Goal: Task Accomplishment & Management: Manage account settings

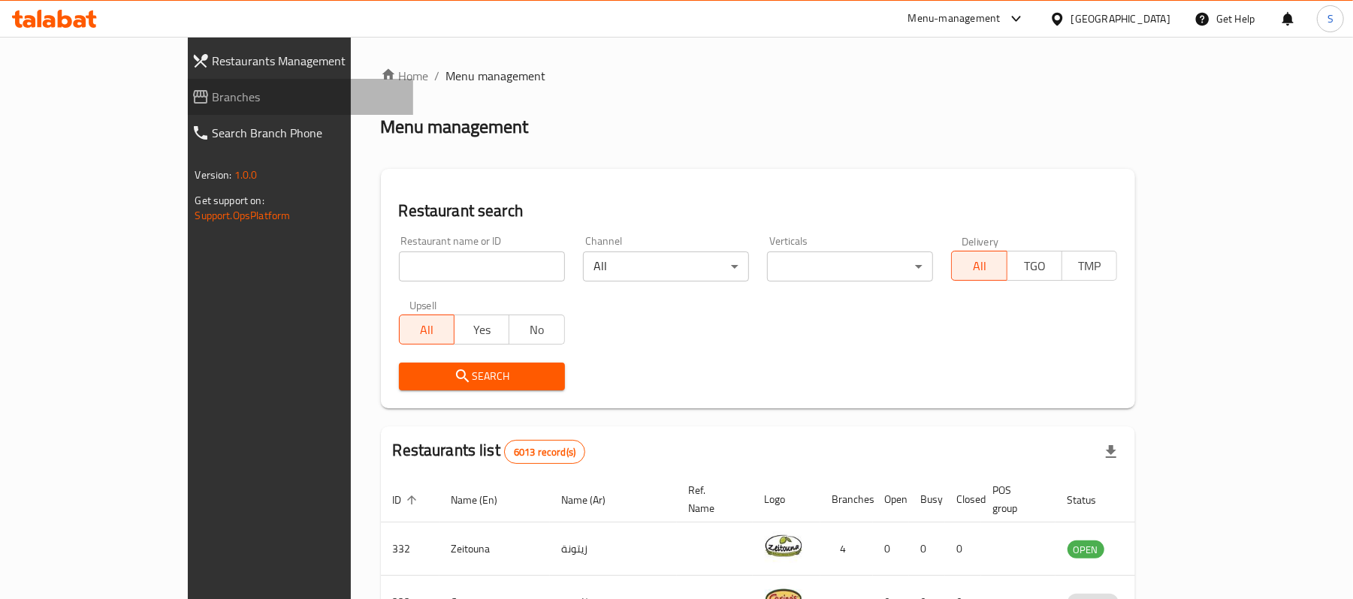
click at [213, 98] on span "Branches" at bounding box center [307, 97] width 189 height 18
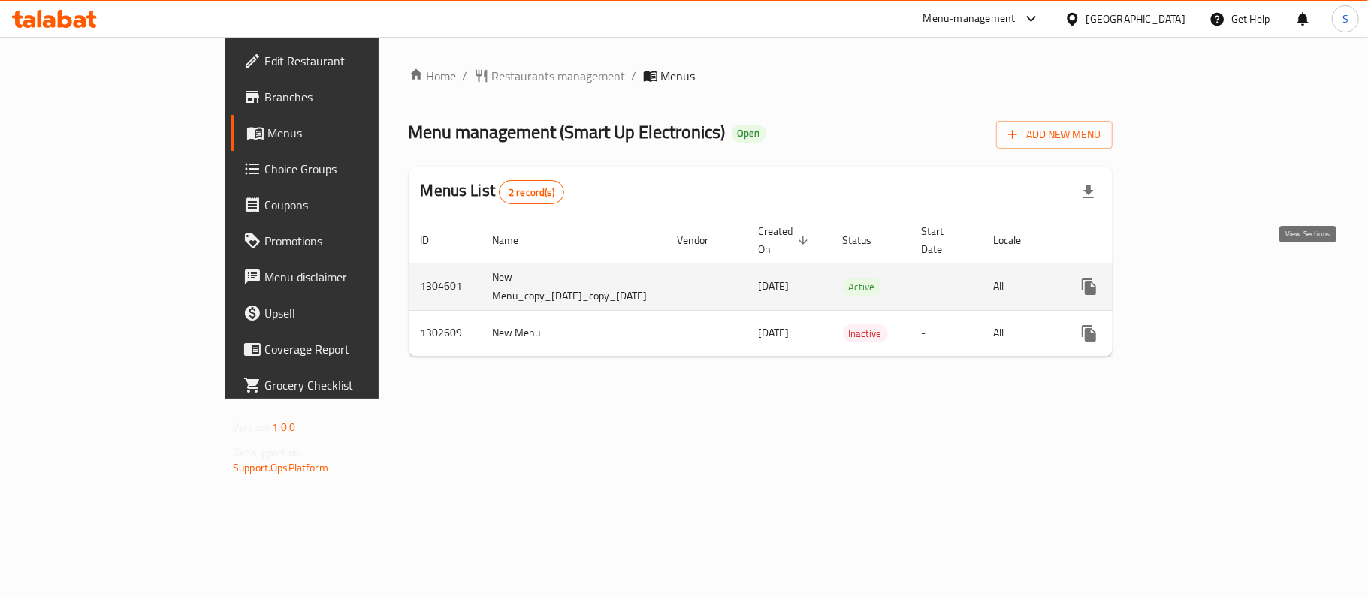
click at [1206, 279] on icon "enhanced table" at bounding box center [1197, 287] width 18 height 18
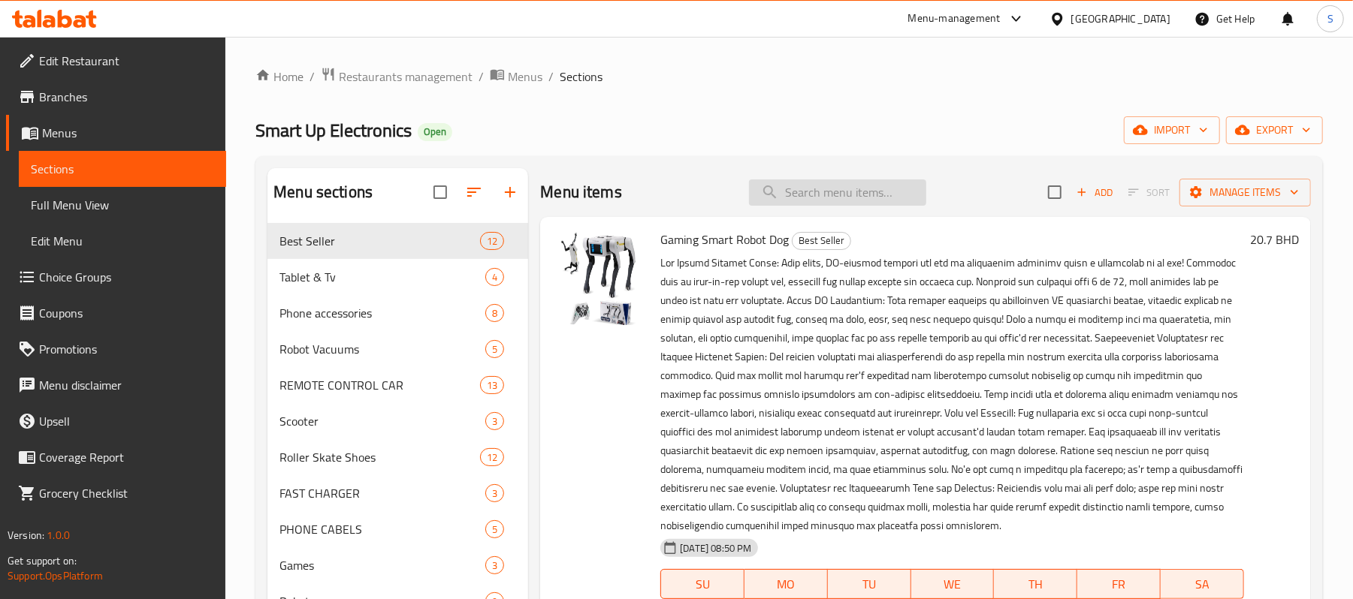
click at [804, 197] on input "search" at bounding box center [837, 193] width 177 height 26
paste input "S9 Sonic Electric Toothbrush"
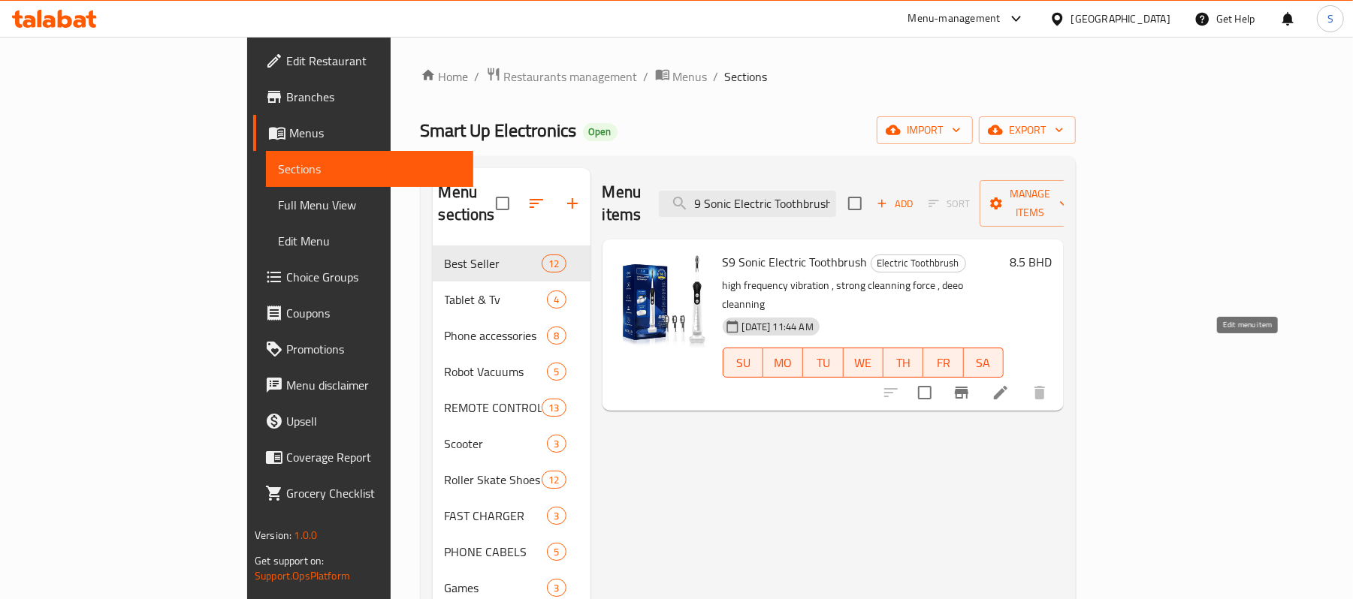
type input "S9 Sonic Electric Toothbrush"
click at [1009, 384] on icon at bounding box center [1000, 393] width 18 height 18
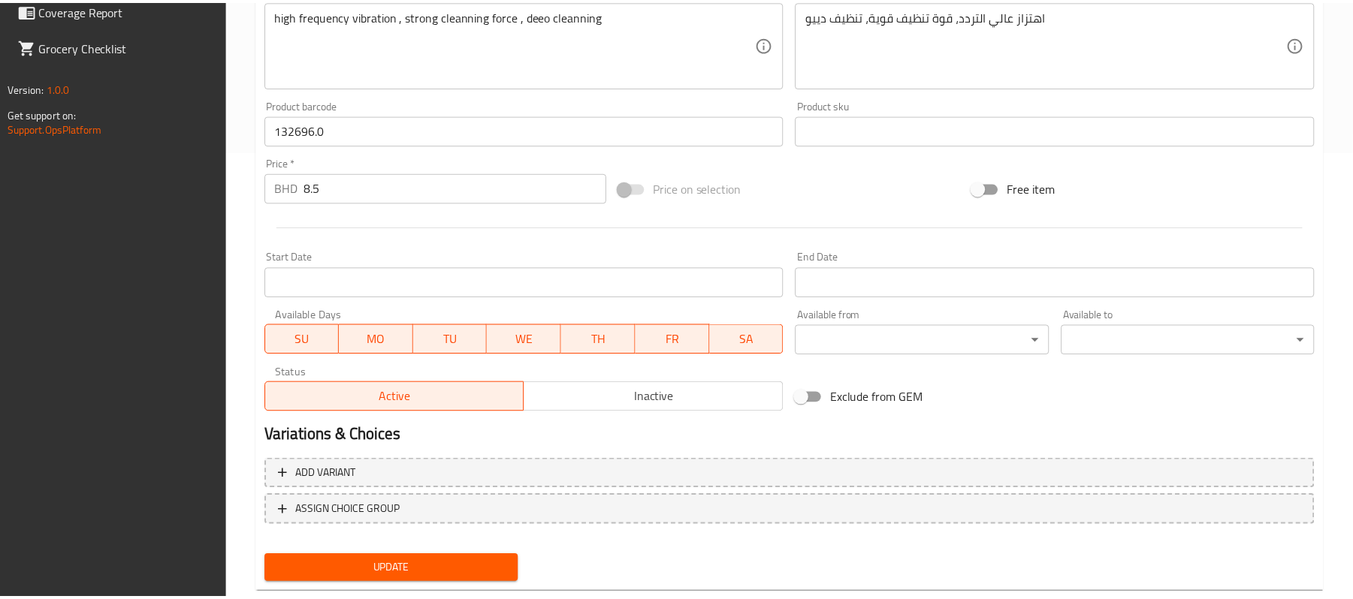
scroll to position [482, 0]
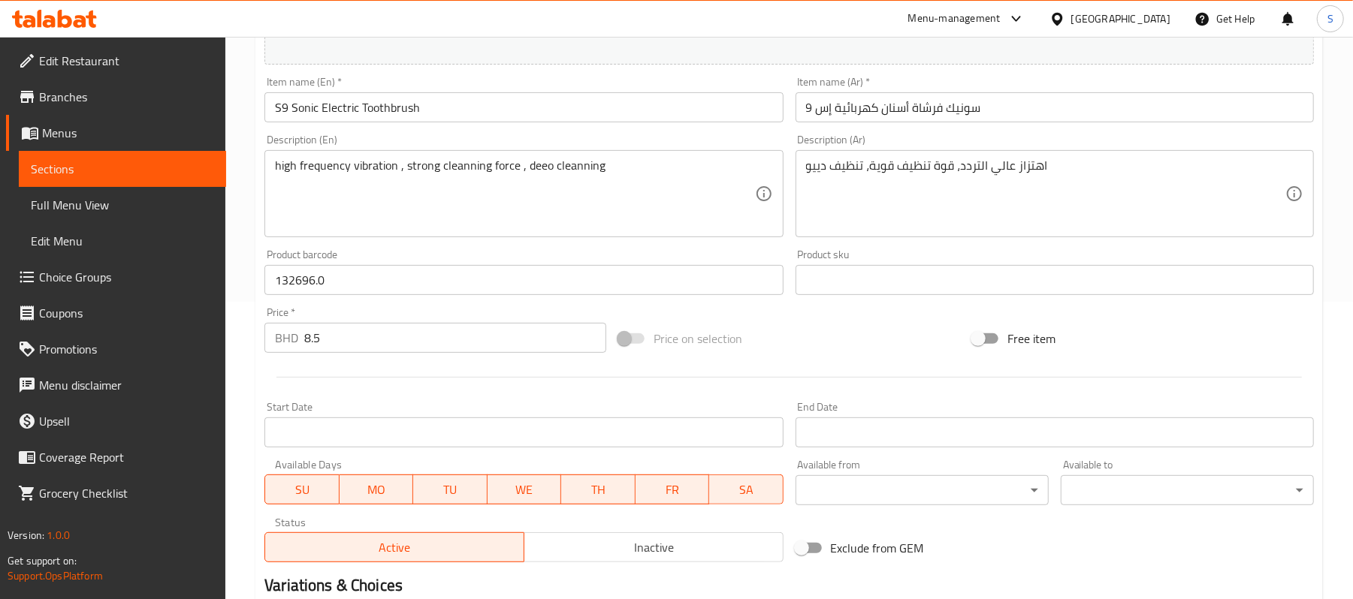
scroll to position [200, 0]
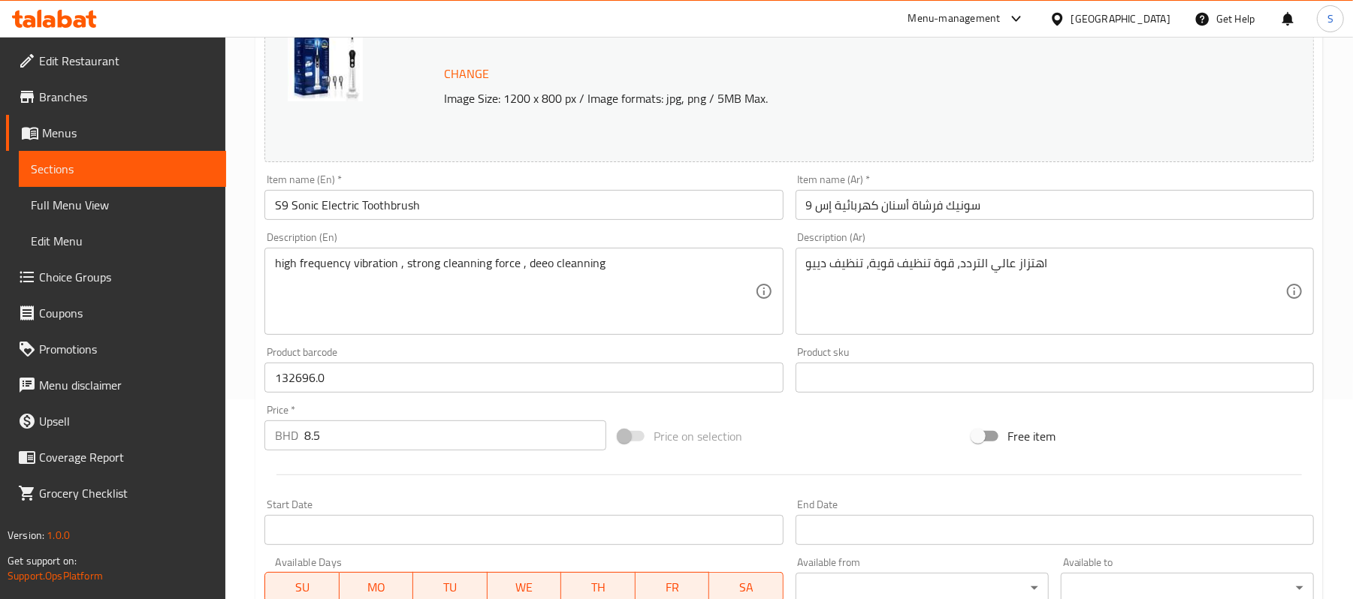
click at [379, 213] on input "S9 Sonic Electric Toothbrush" at bounding box center [523, 205] width 518 height 30
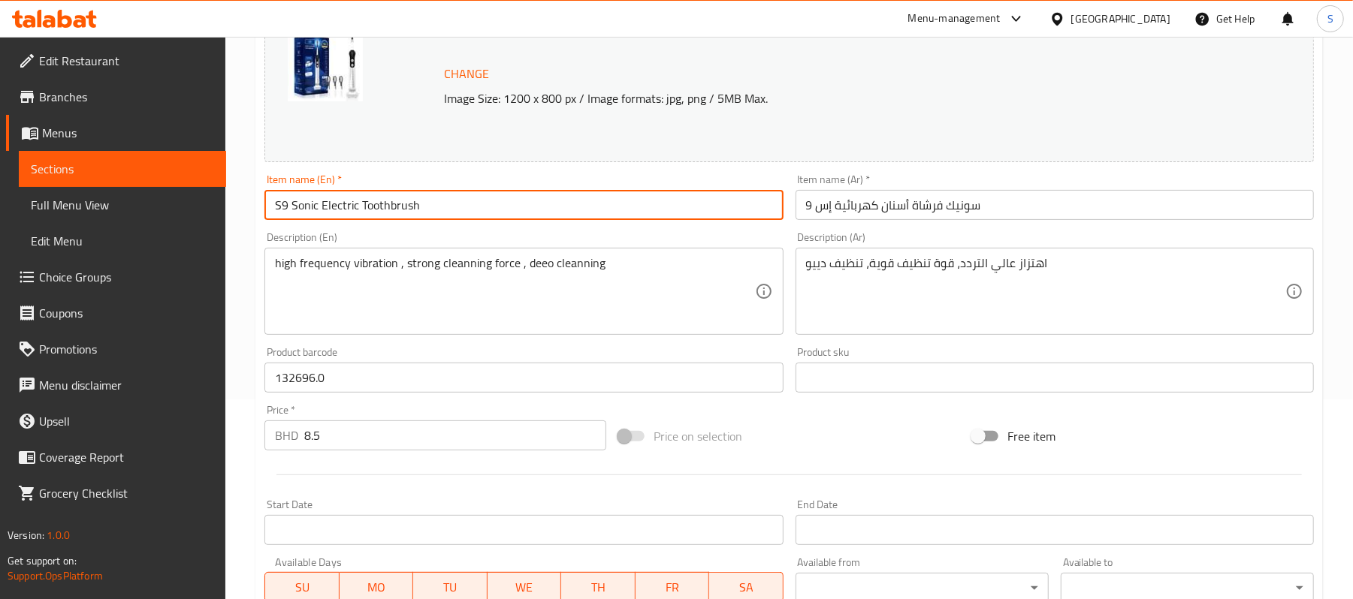
click at [379, 213] on input "S9 Sonic Electric Toothbrush" at bounding box center [523, 205] width 518 height 30
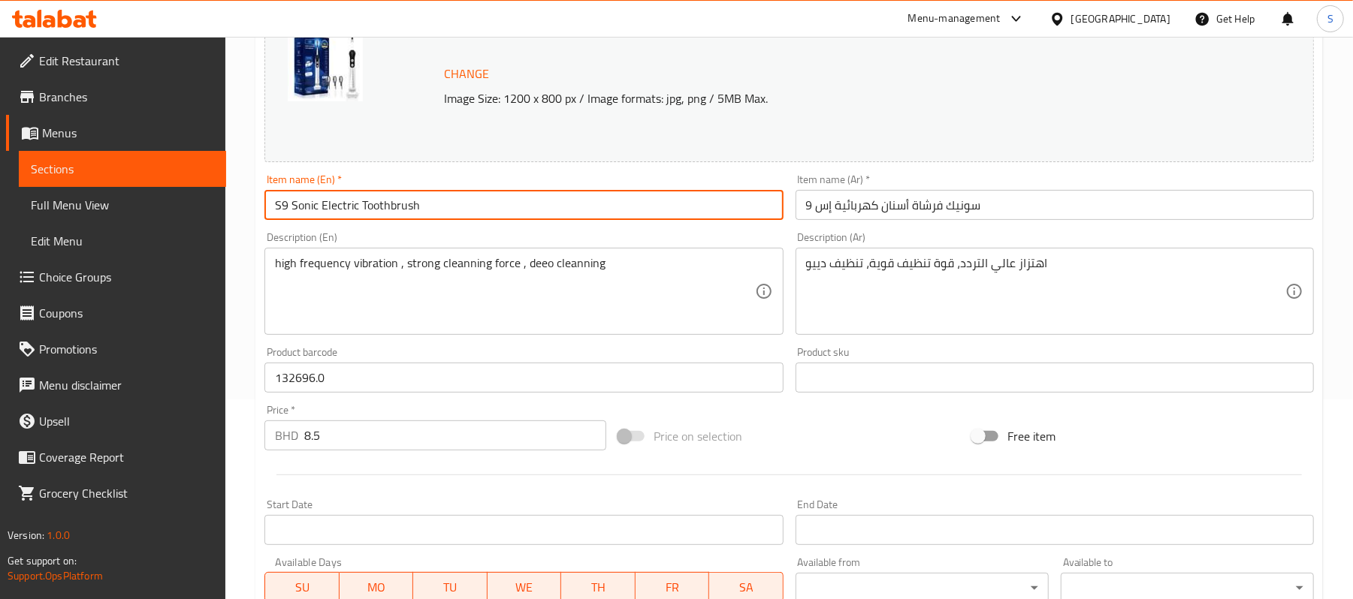
click at [59, 145] on link "Menus" at bounding box center [116, 133] width 220 height 36
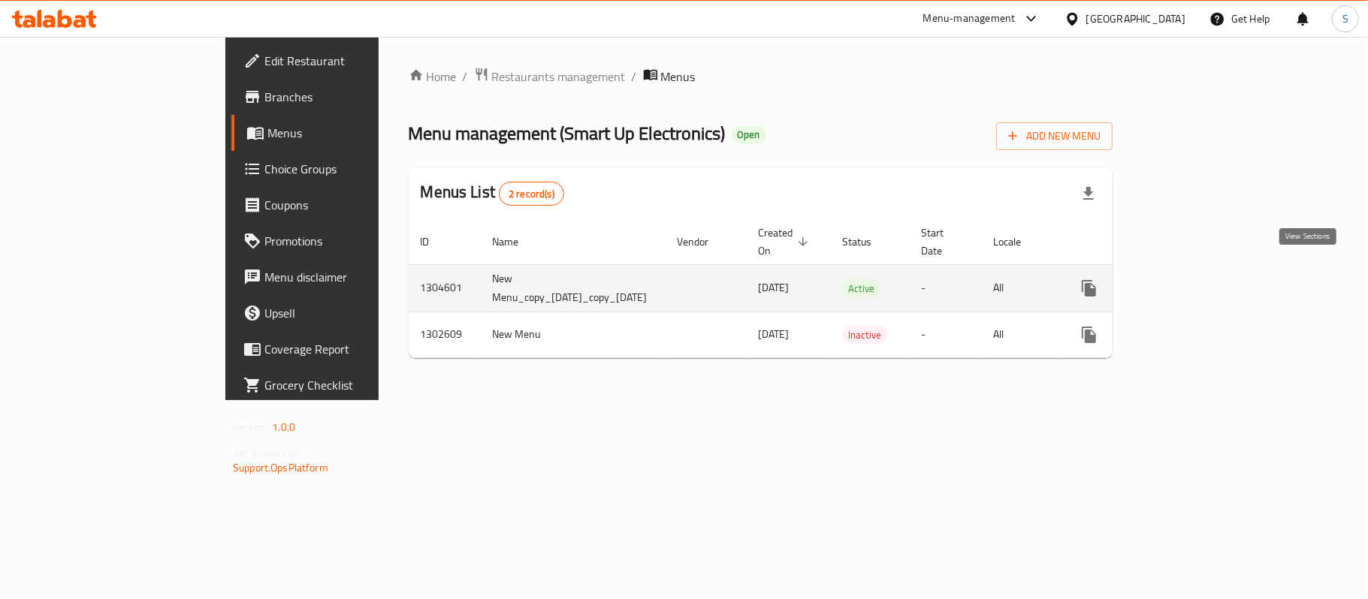
click at [1215, 275] on link "enhanced table" at bounding box center [1197, 288] width 36 height 36
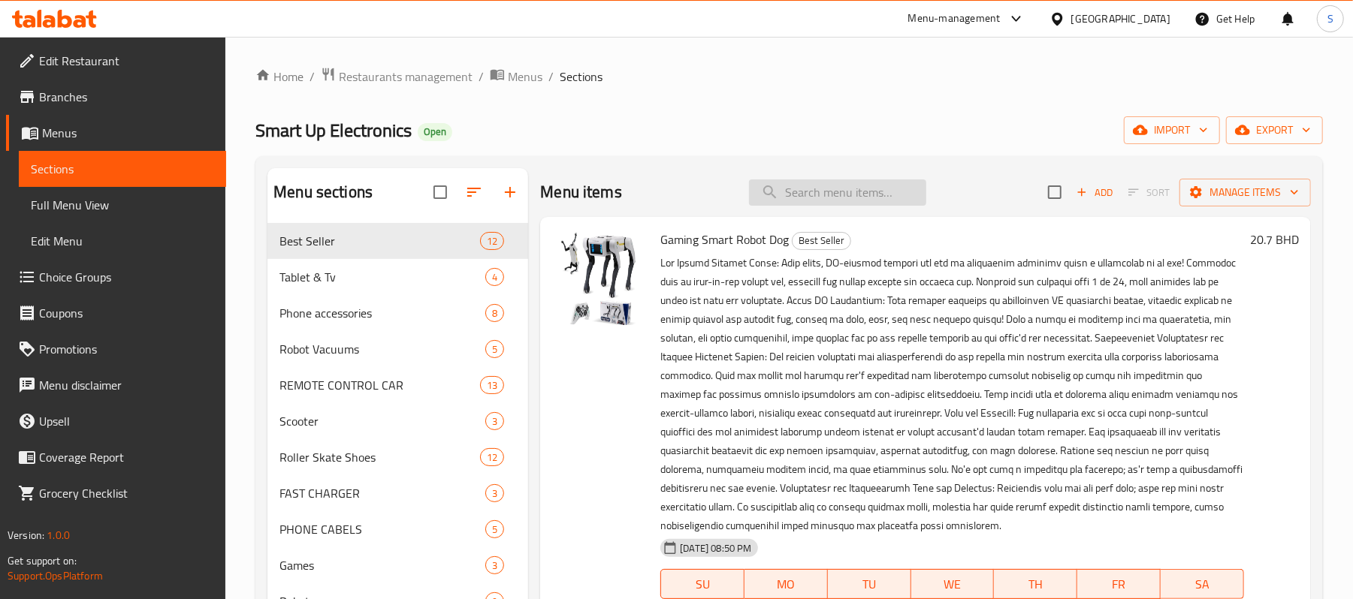
click at [789, 203] on input "search" at bounding box center [837, 193] width 177 height 26
paste input "S9 Sonic Electric Toothbrush"
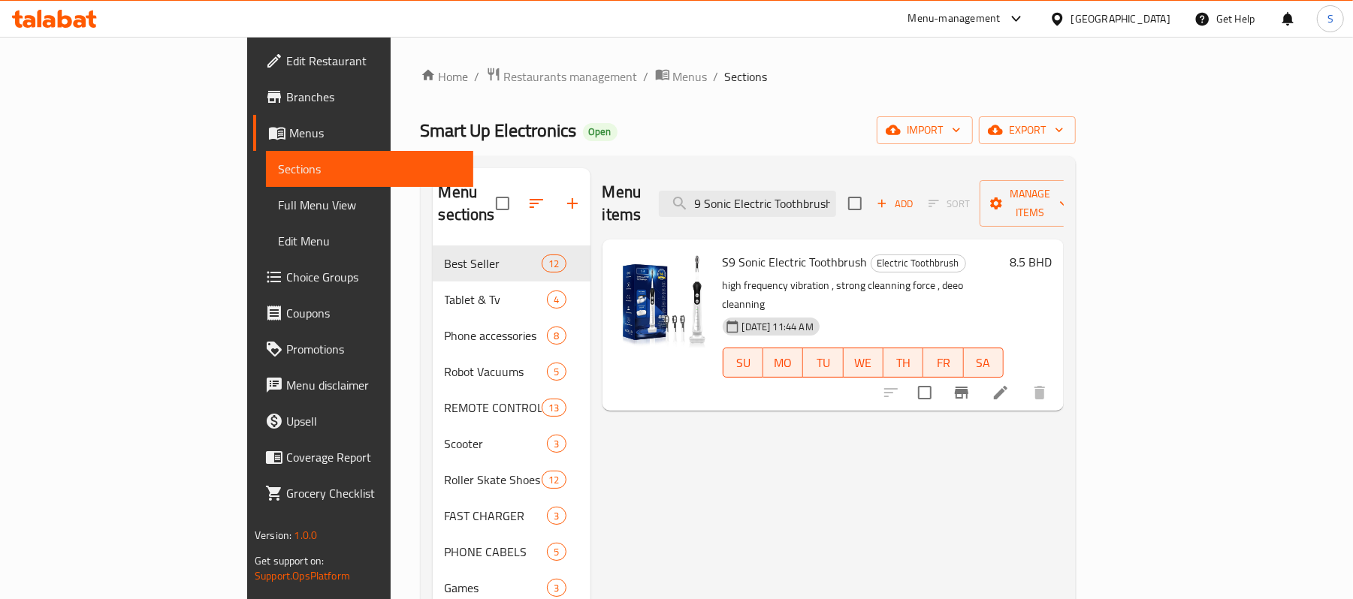
type input "S9 Sonic Electric Toothbrush"
click at [968, 387] on icon "Branch-specific-item" at bounding box center [962, 393] width 14 height 12
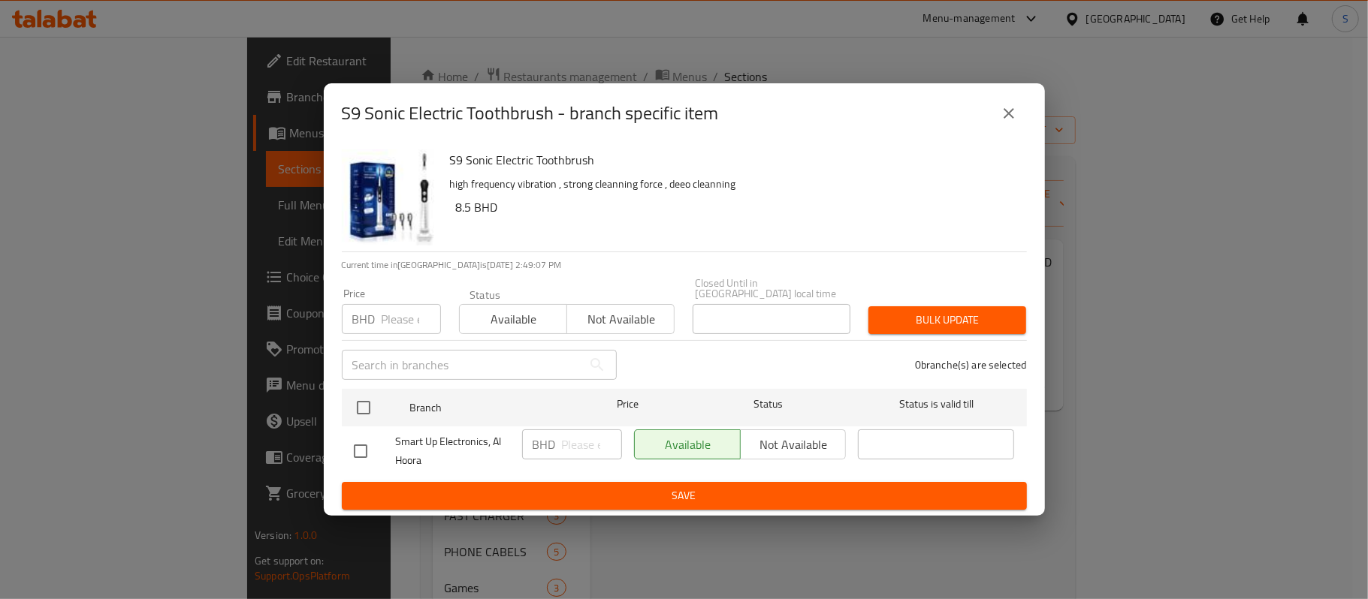
click at [1013, 114] on icon "close" at bounding box center [1009, 113] width 18 height 18
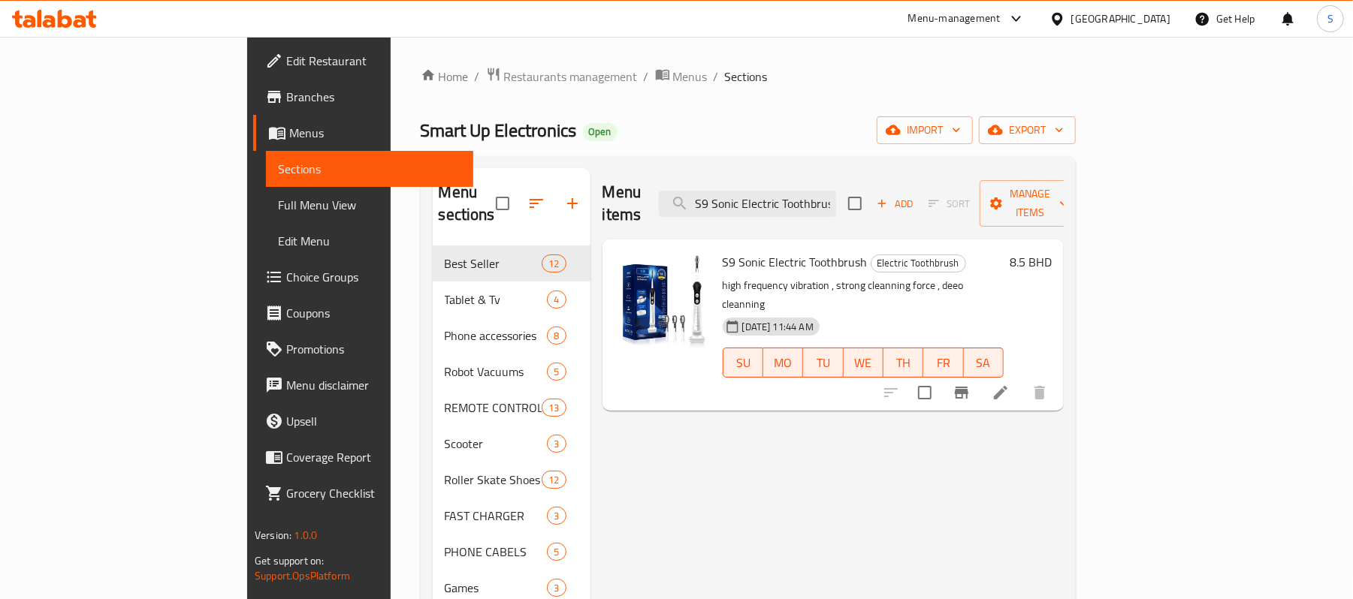
click at [773, 251] on span "S9 Sonic Electric Toothbrush" at bounding box center [795, 262] width 145 height 23
copy h6 "S9 Sonic Electric Toothbrush"
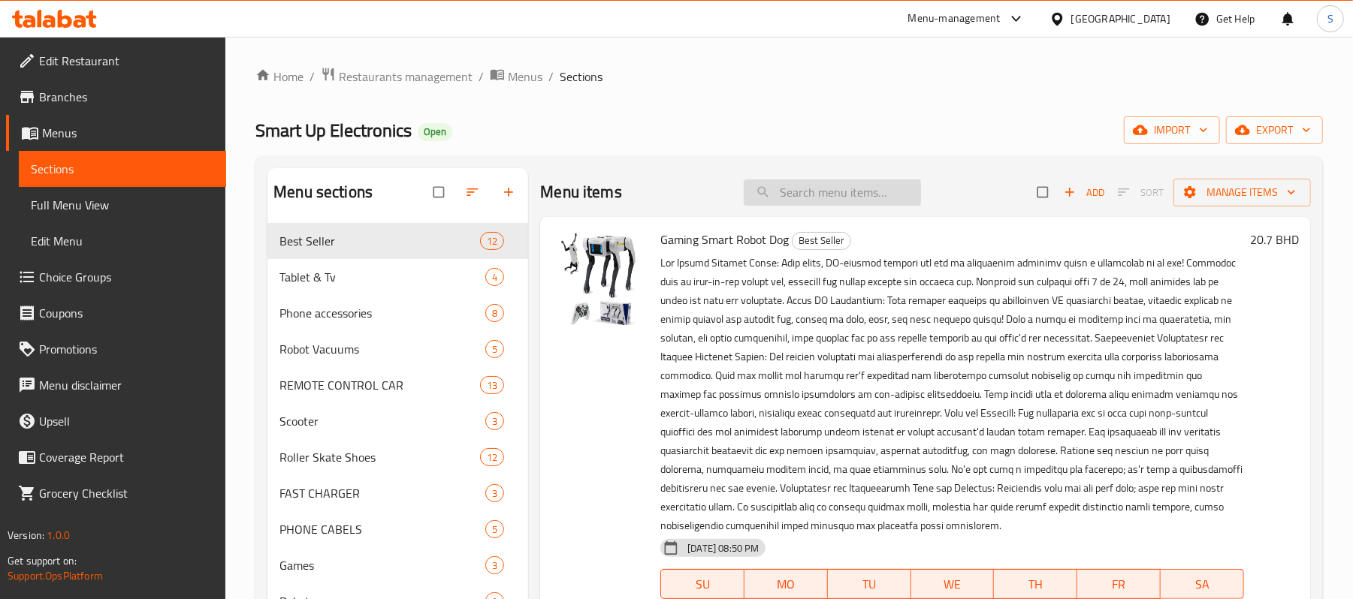
click at [856, 204] on input "search" at bounding box center [832, 193] width 177 height 26
paste input "S9 Sonic Electric Toothbrush"
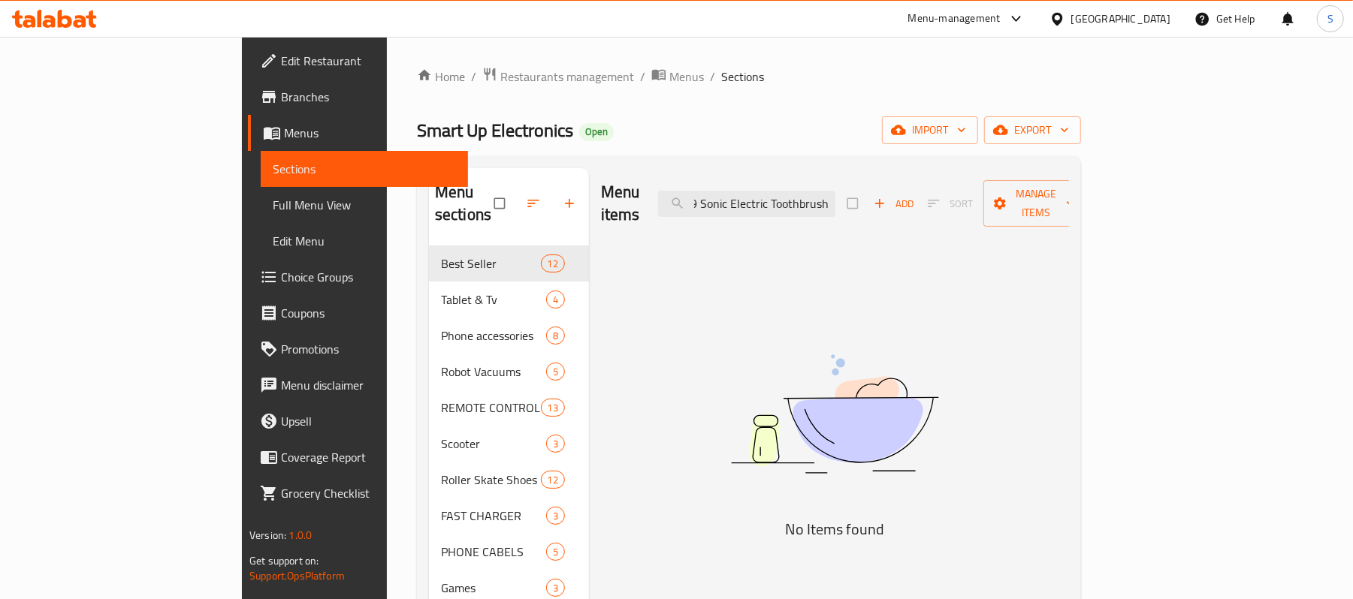
scroll to position [0, 8]
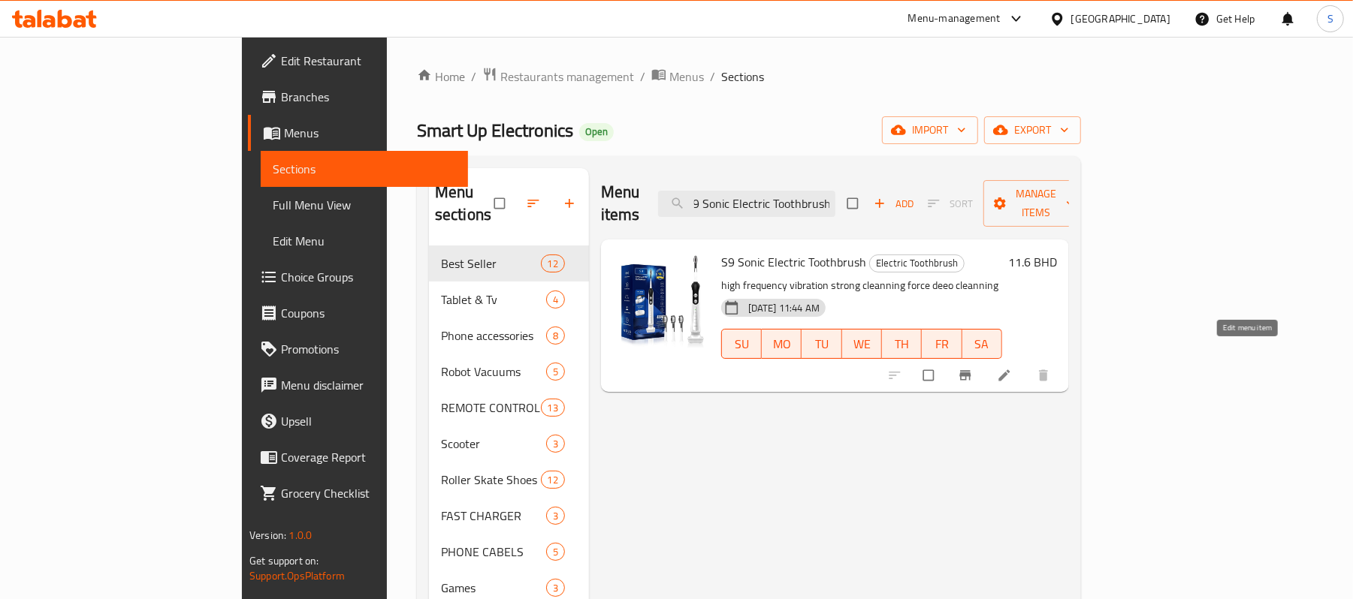
type input "S9 Sonic Electric Toothbrush"
click at [1012, 368] on icon at bounding box center [1004, 375] width 15 height 15
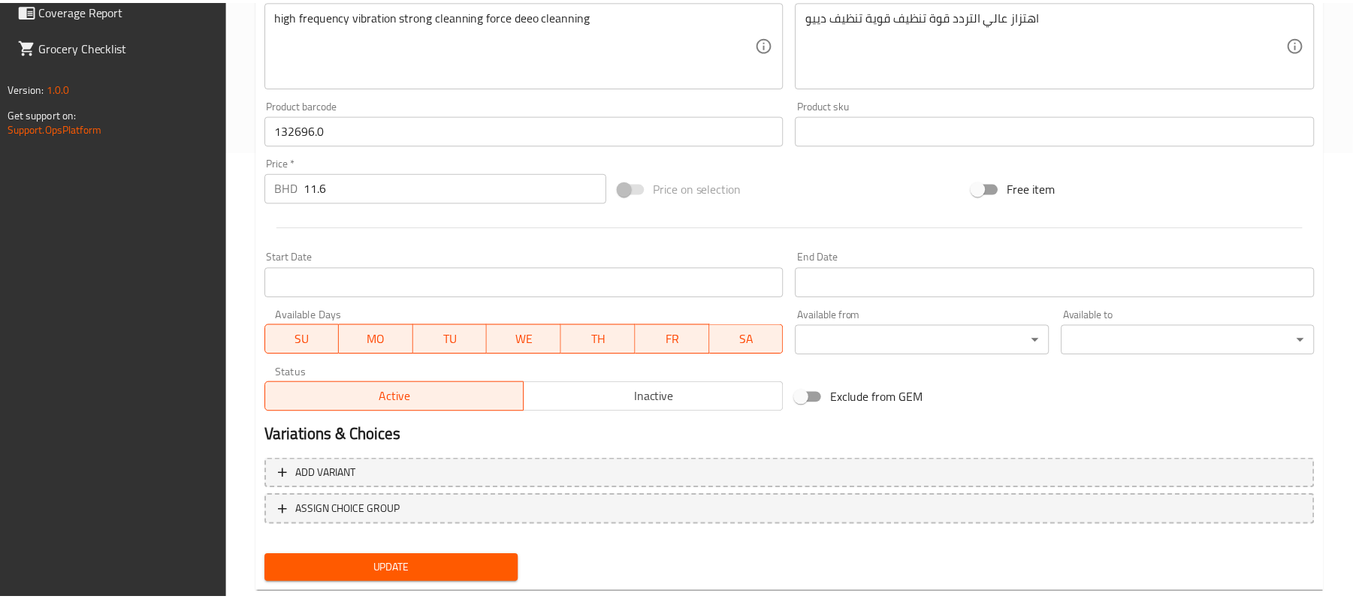
scroll to position [482, 0]
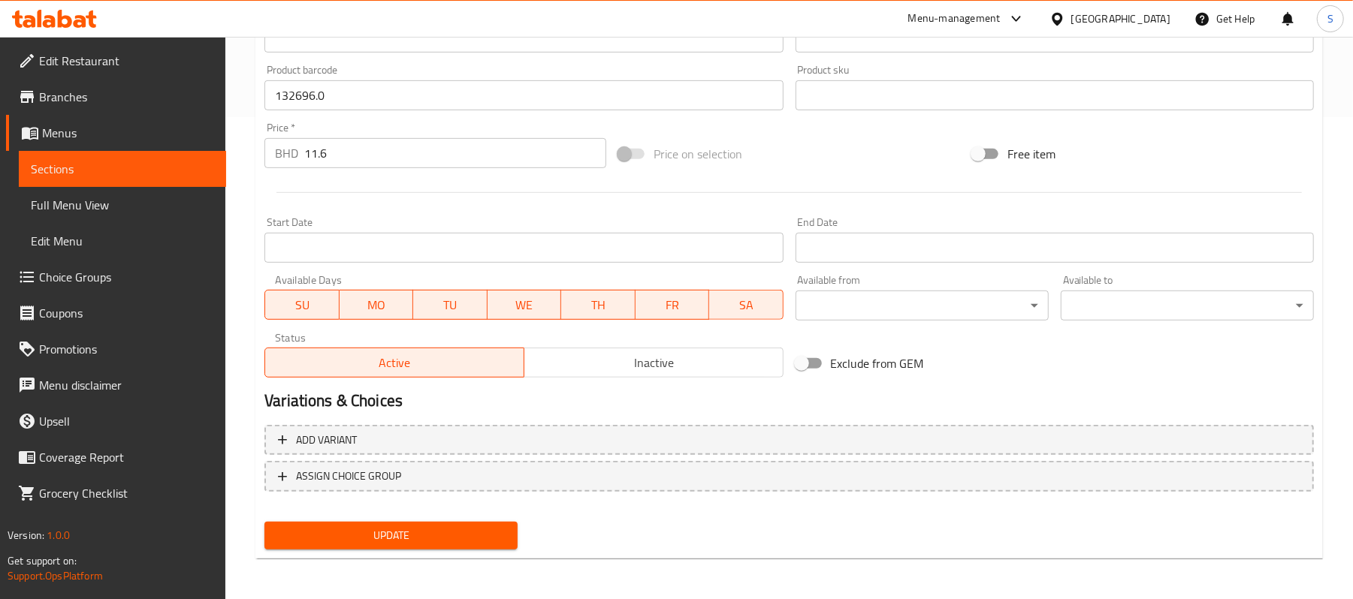
click at [1142, 16] on div "Bahrain" at bounding box center [1120, 19] width 99 height 17
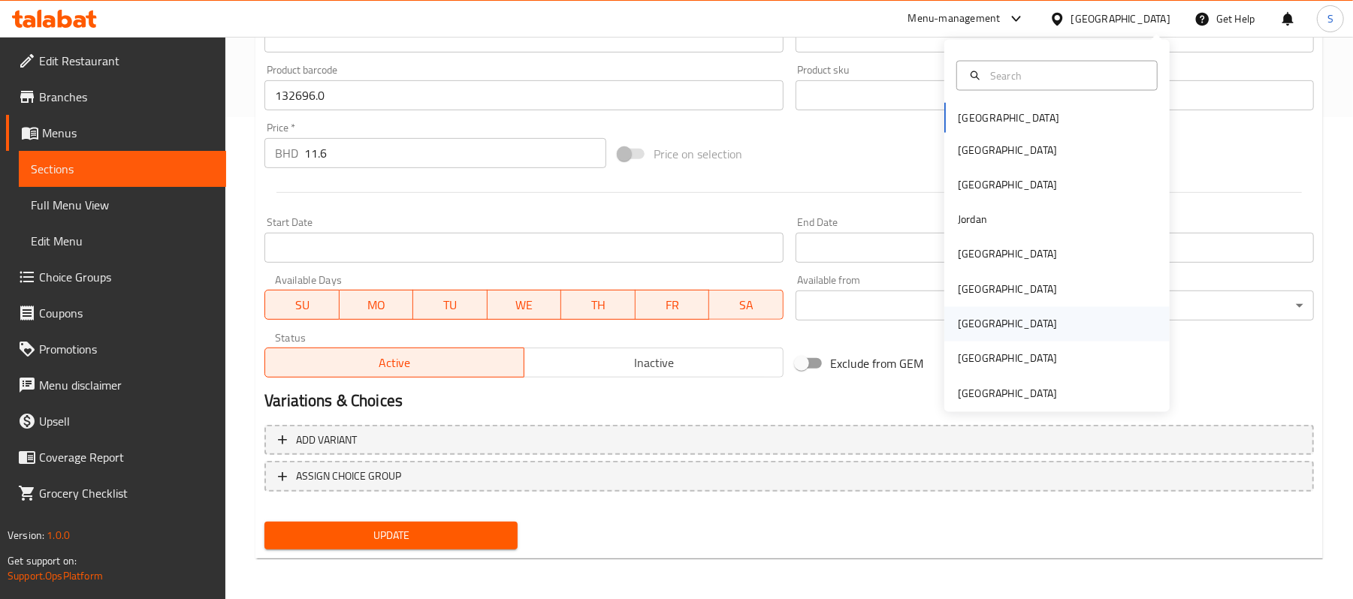
click at [983, 319] on div "[GEOGRAPHIC_DATA]" at bounding box center [1056, 324] width 225 height 35
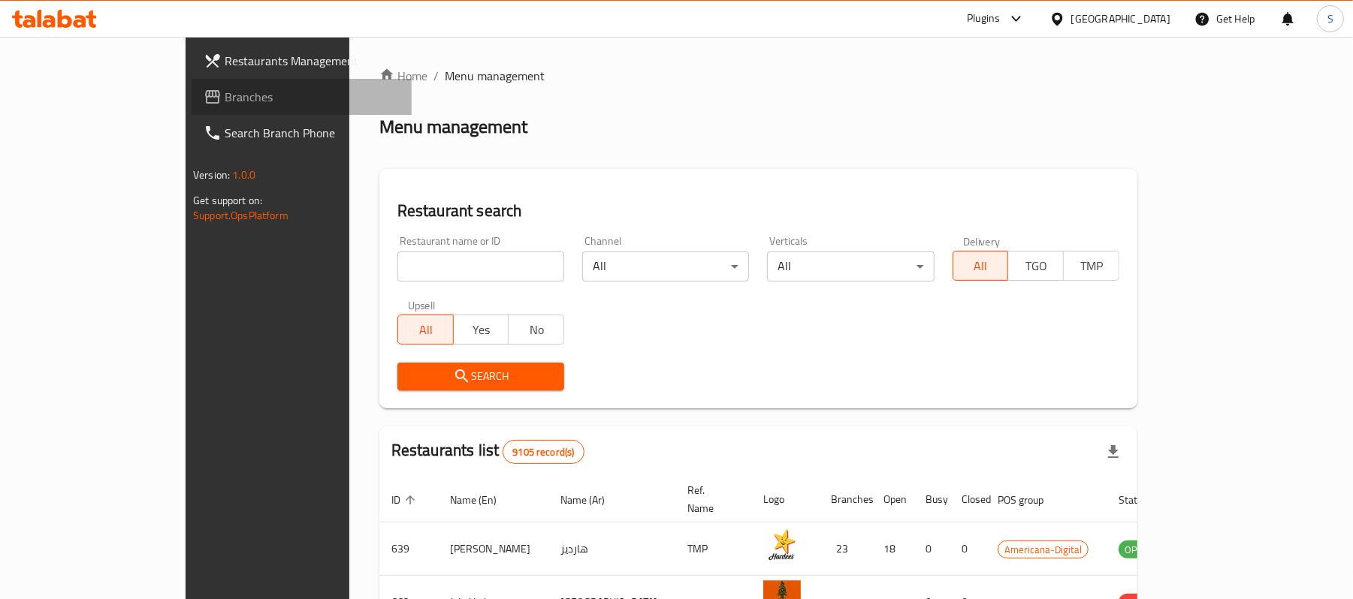
click at [225, 96] on span "Branches" at bounding box center [312, 97] width 175 height 18
click at [210, 100] on span "Branches" at bounding box center [304, 97] width 189 height 18
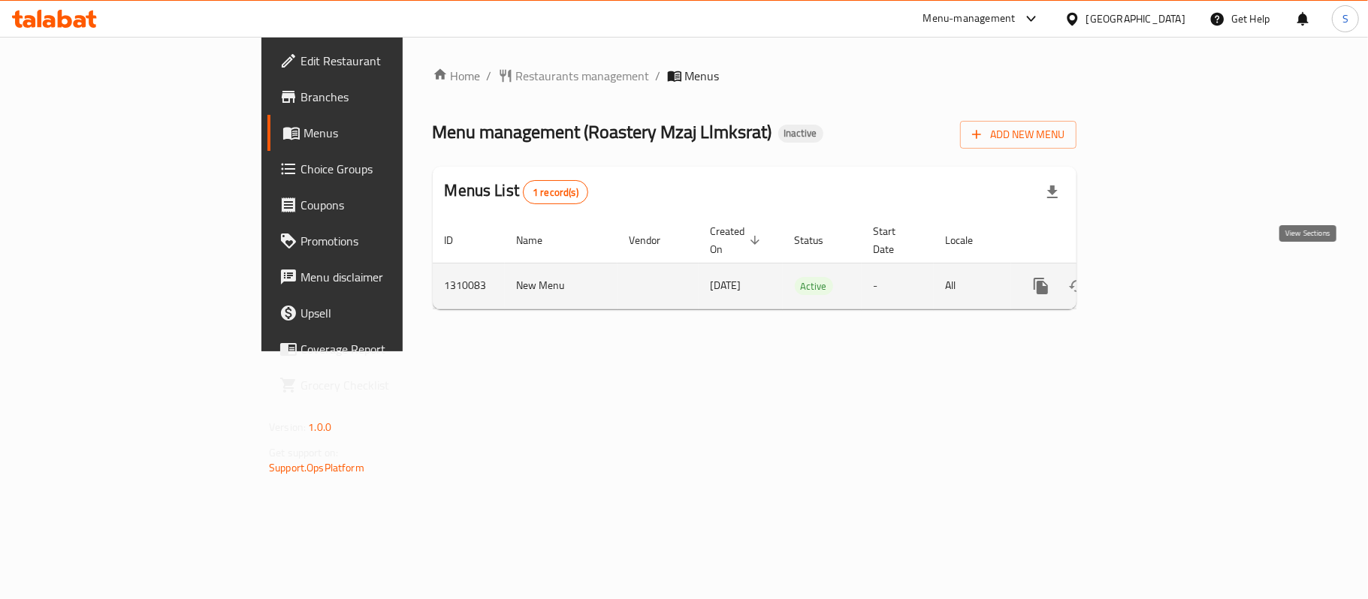
click at [1158, 277] on icon "enhanced table" at bounding box center [1149, 286] width 18 height 18
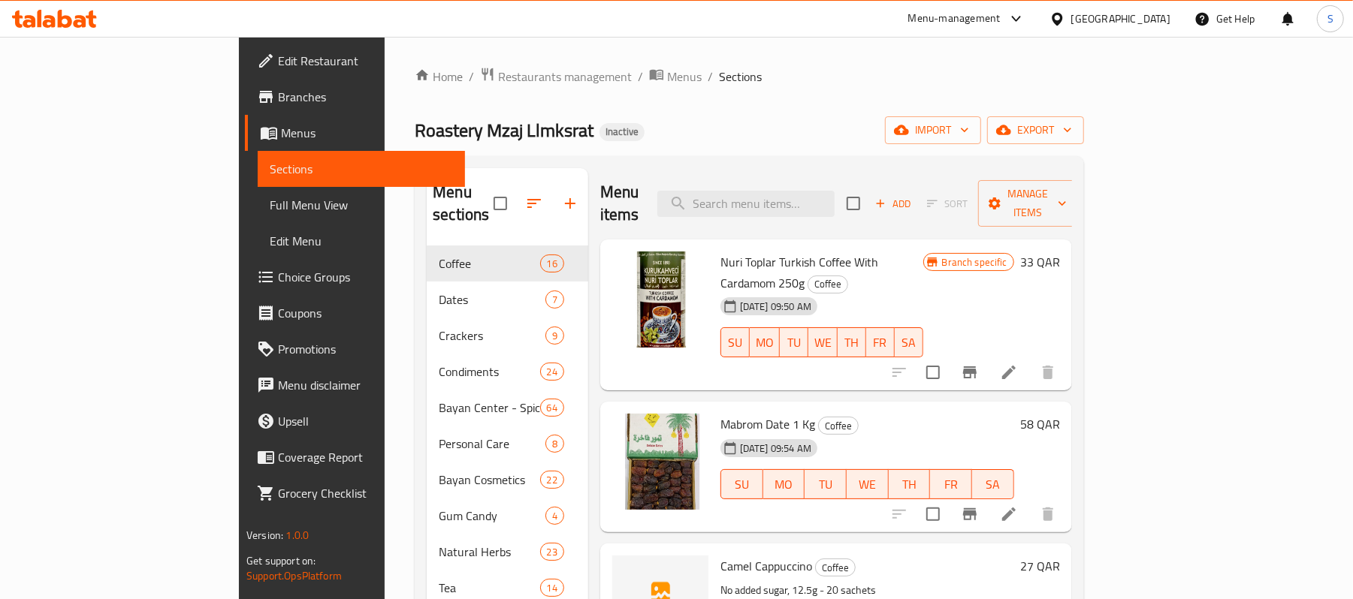
click at [278, 281] on span "Choice Groups" at bounding box center [365, 277] width 175 height 18
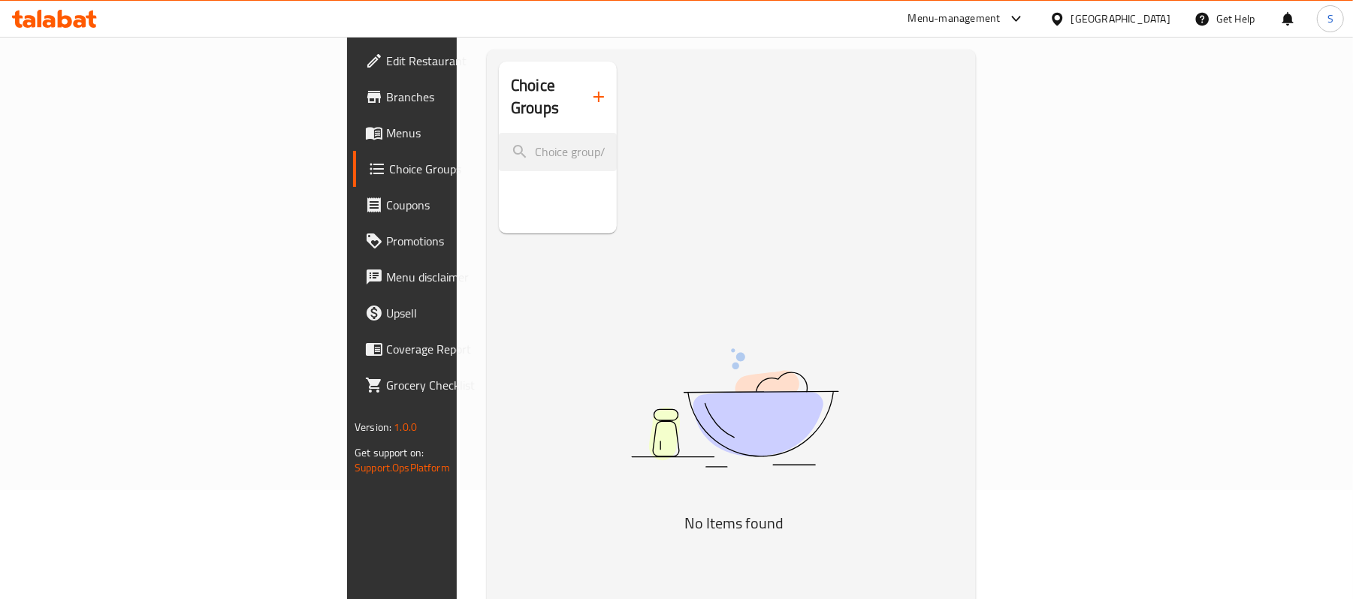
drag, startPoint x: 475, startPoint y: 448, endPoint x: 515, endPoint y: 430, distance: 43.7
click at [499, 234] on div "Choice Groups" at bounding box center [558, 148] width 118 height 172
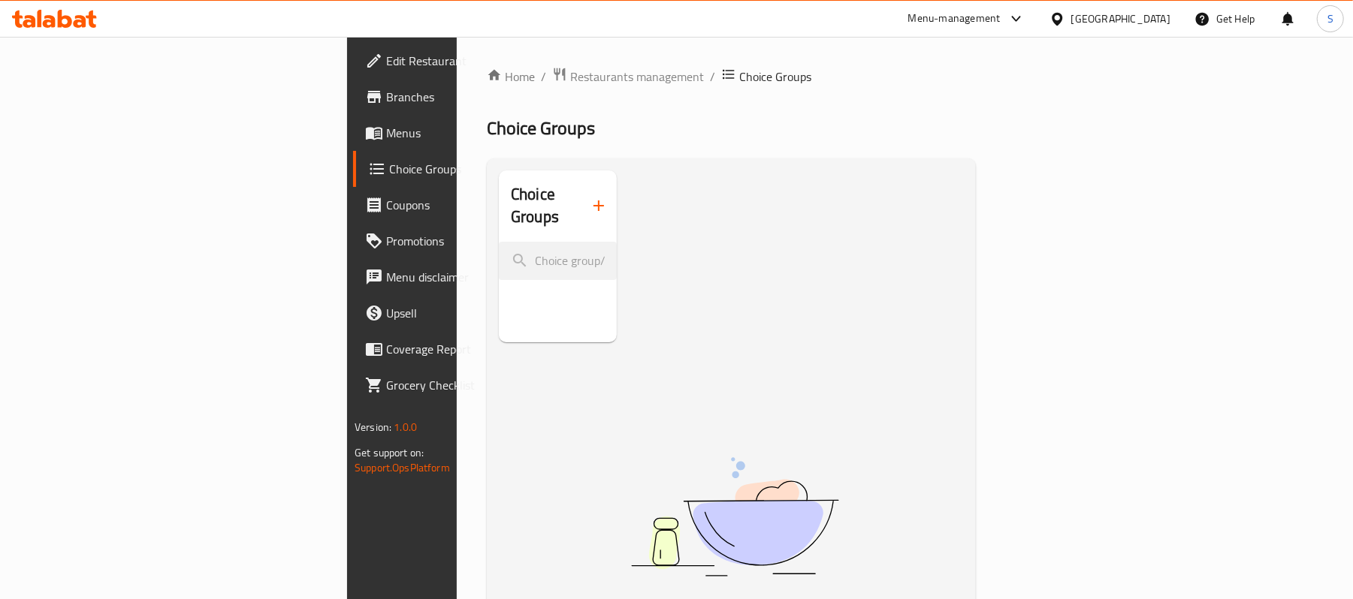
click at [765, 428] on img at bounding box center [735, 517] width 376 height 199
click at [796, 418] on img at bounding box center [735, 517] width 376 height 199
click at [499, 342] on div "Choice Groups" at bounding box center [558, 256] width 118 height 172
click at [353, 144] on link "Menus" at bounding box center [463, 133] width 220 height 36
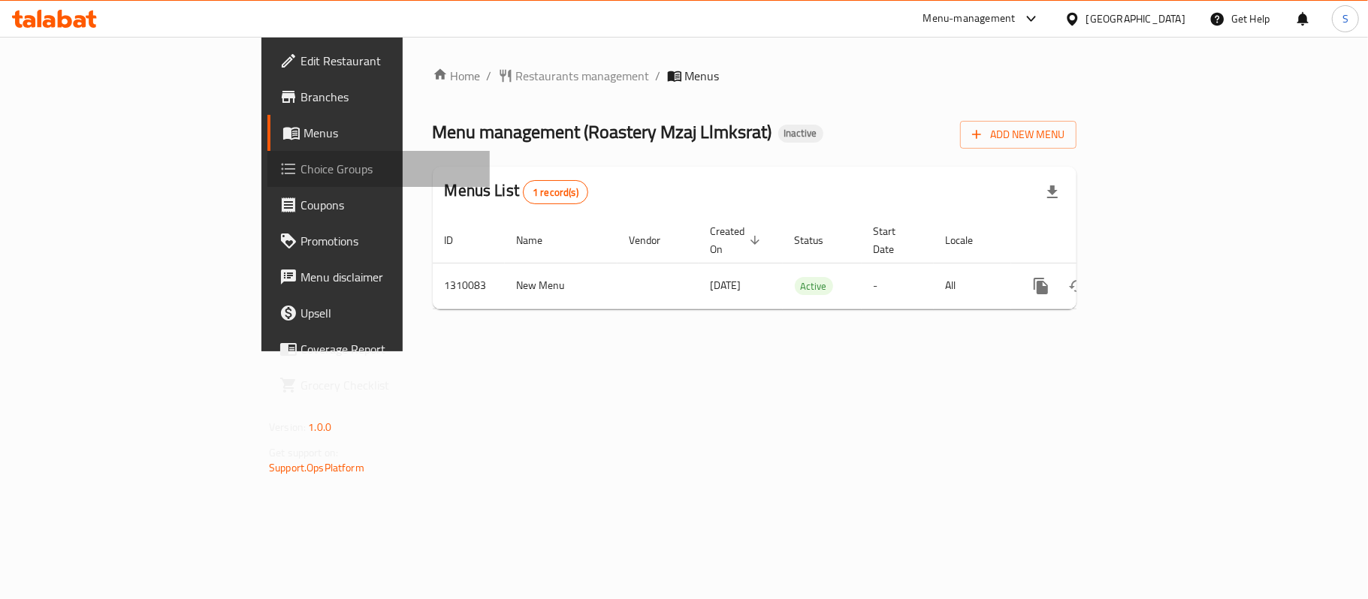
click at [300, 160] on span "Choice Groups" at bounding box center [388, 169] width 177 height 18
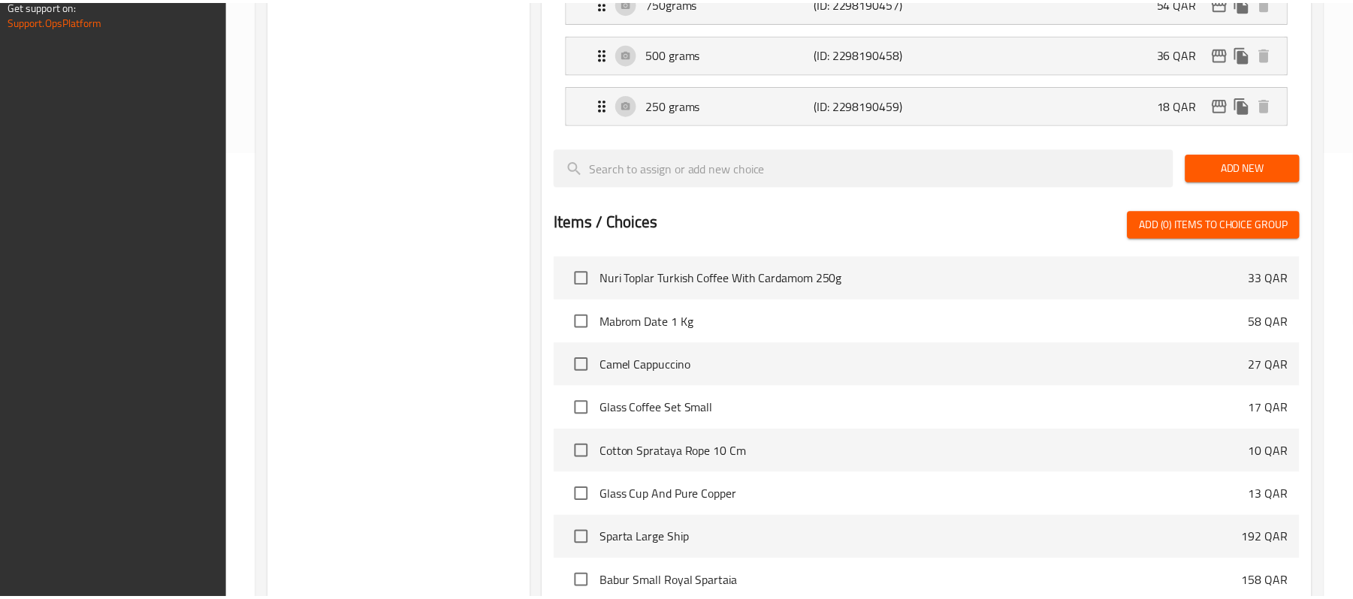
scroll to position [626, 0]
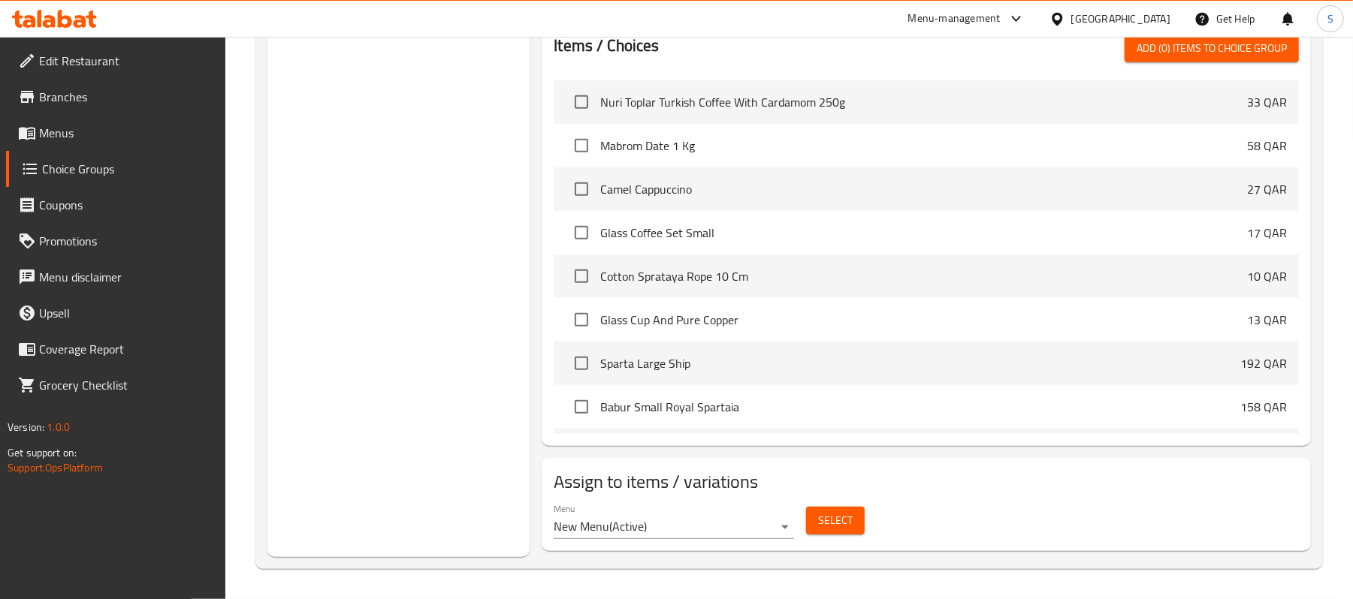
click at [415, 137] on div "Choice Groups Choose weight 4" at bounding box center [398, 52] width 262 height 1010
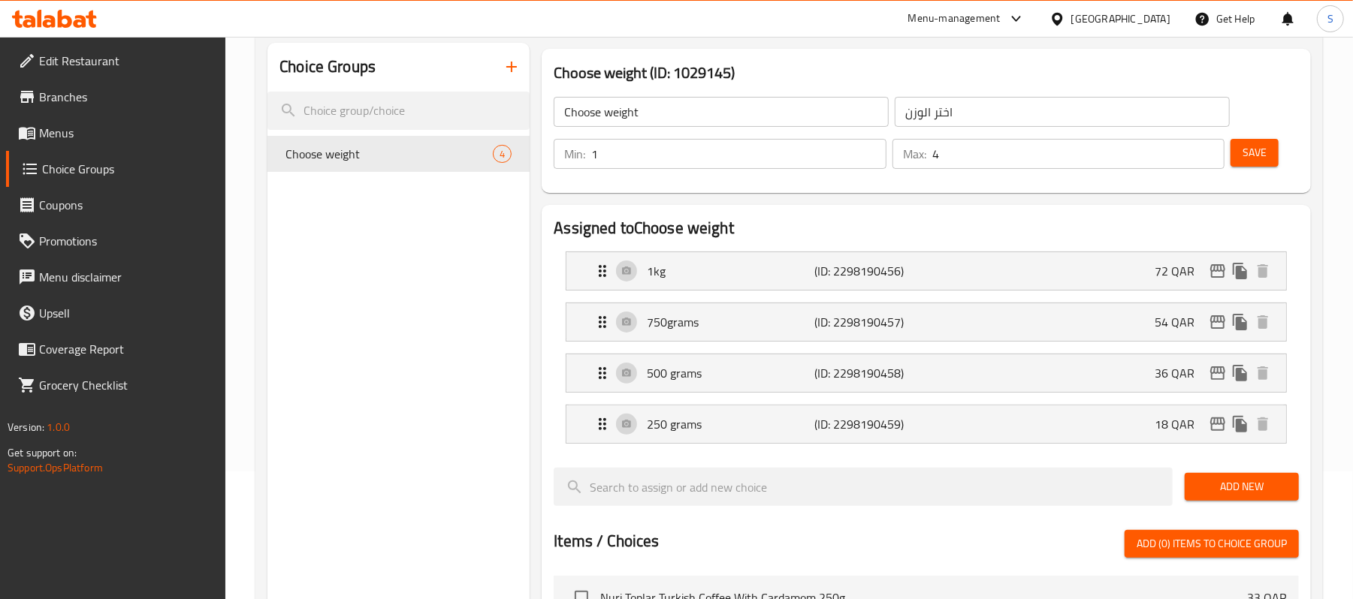
scroll to position [225, 0]
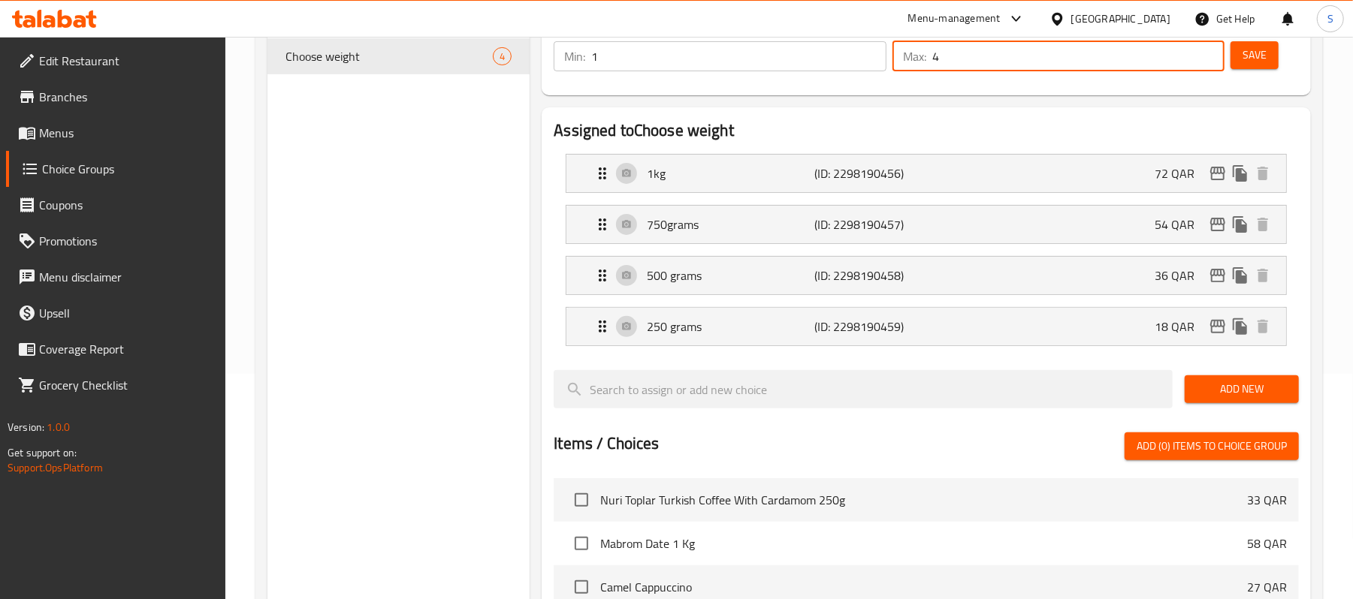
drag, startPoint x: 944, startPoint y: 58, endPoint x: 932, endPoint y: 63, distance: 13.1
click at [932, 63] on input "4" at bounding box center [1078, 56] width 292 height 30
type input "1"
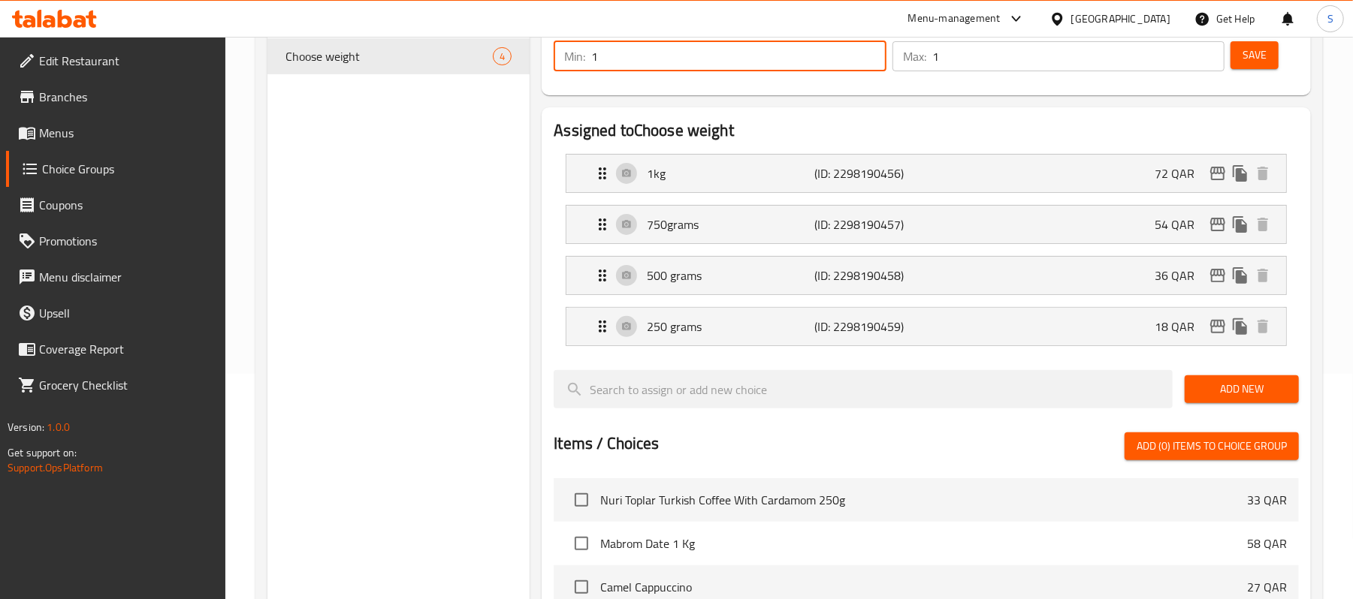
drag, startPoint x: 739, startPoint y: 61, endPoint x: 559, endPoint y: 55, distance: 180.4
click at [559, 55] on div "Min: 1 ​" at bounding box center [720, 56] width 332 height 30
type input "0"
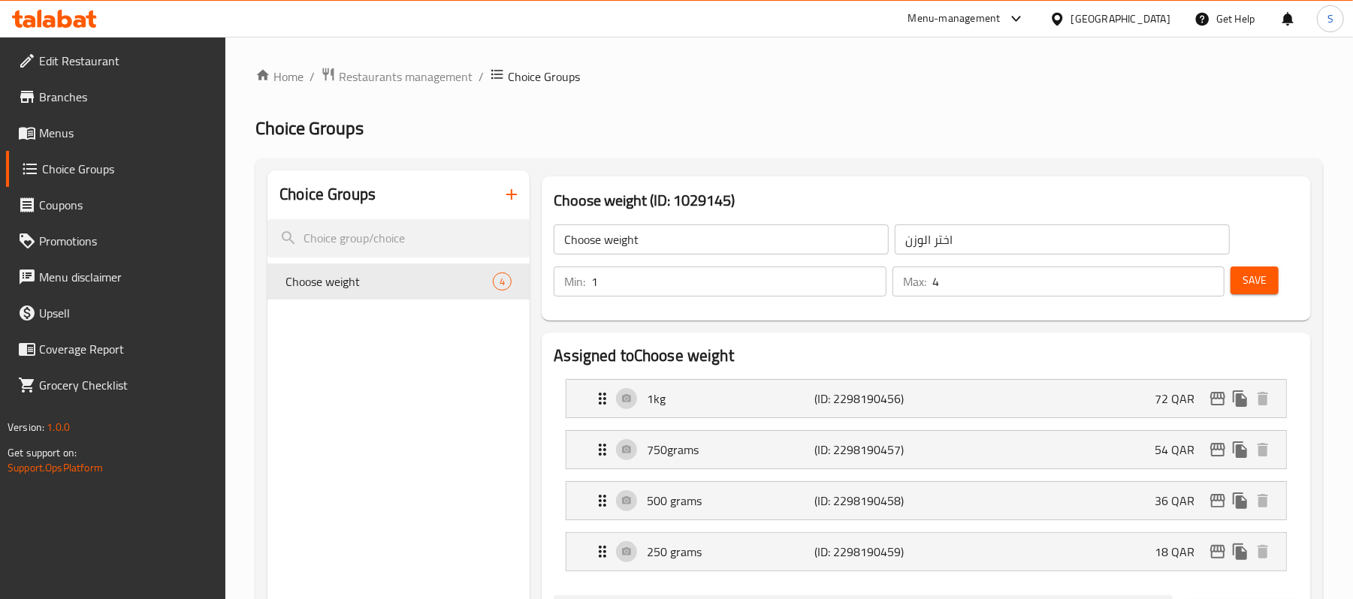
click at [72, 124] on span "Menus" at bounding box center [126, 133] width 175 height 18
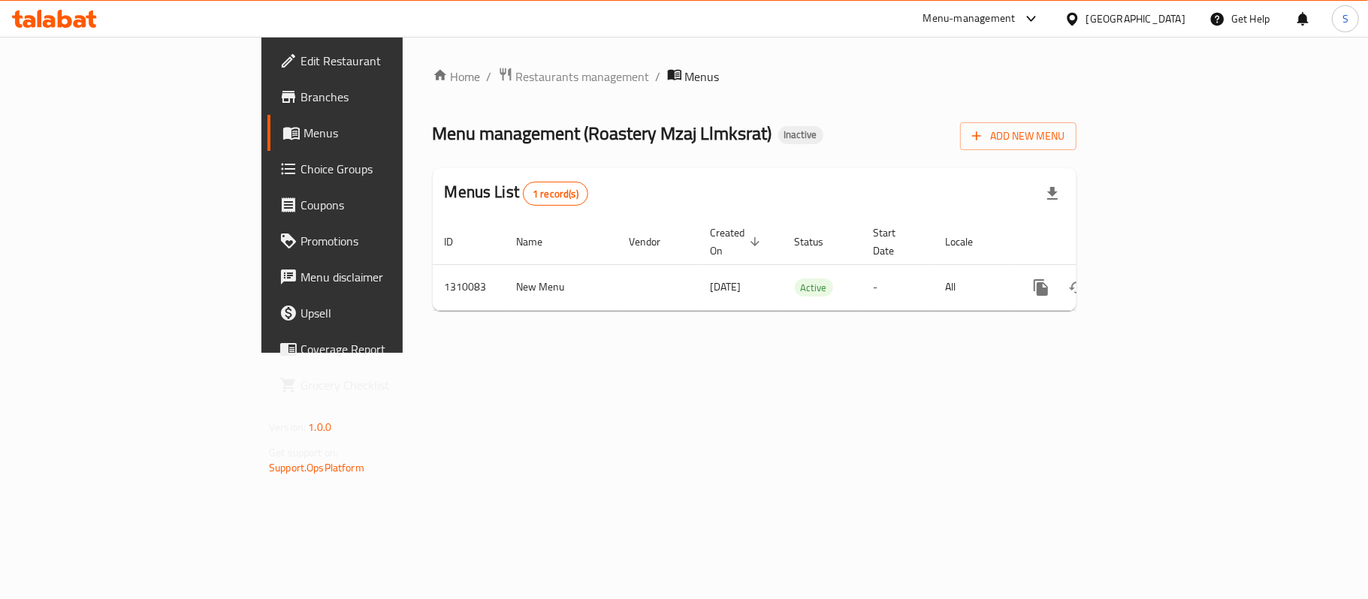
click at [878, 353] on div "Home / Restaurants management / Menus Menu management ( Roastery Mzaj Llmksrat …" at bounding box center [755, 195] width 704 height 316
click at [300, 169] on span "Choice Groups" at bounding box center [388, 169] width 177 height 18
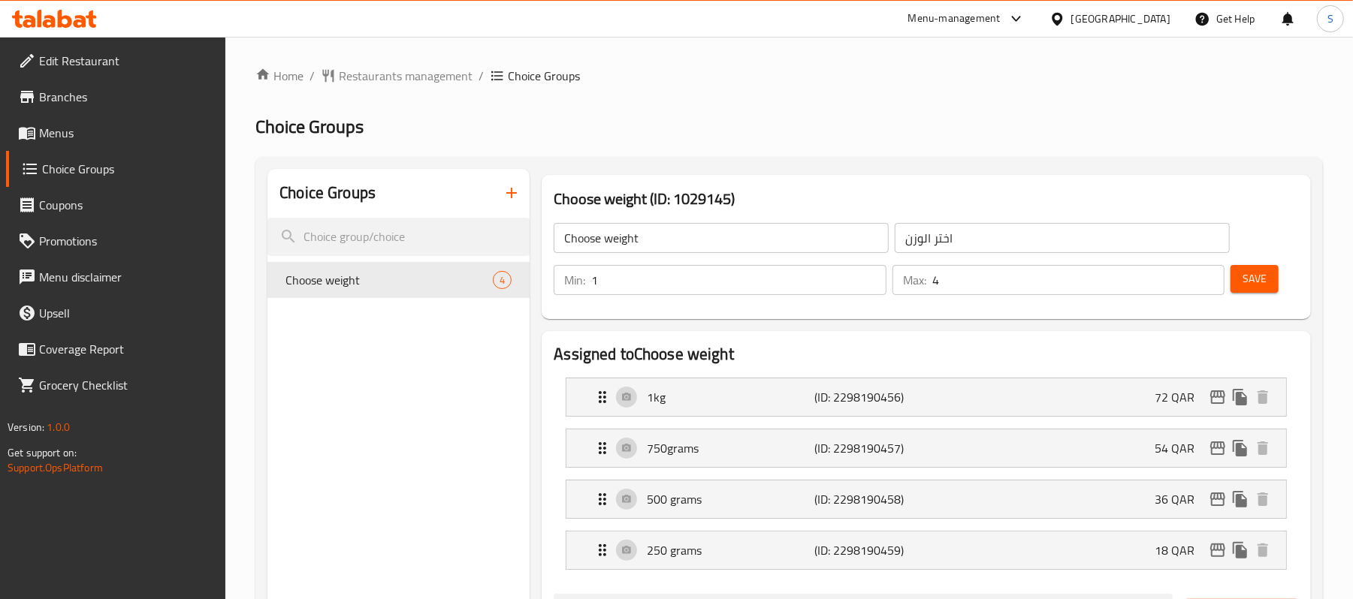
click at [67, 101] on span "Branches" at bounding box center [126, 97] width 175 height 18
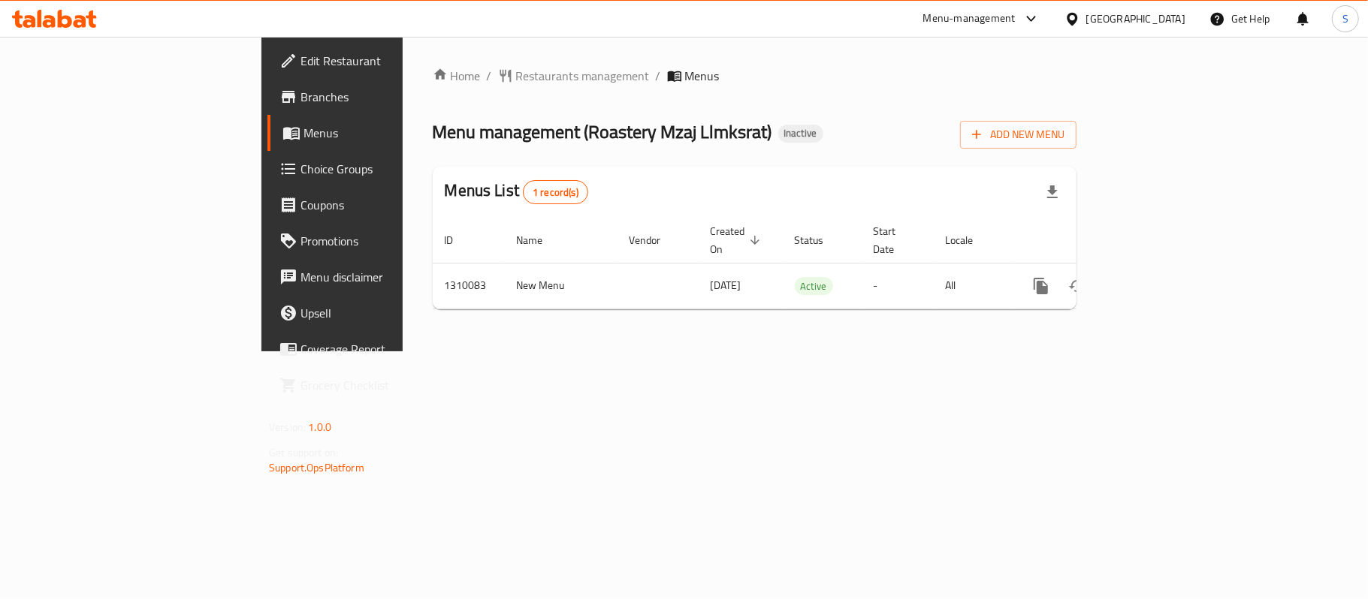
click at [300, 168] on span "Choice Groups" at bounding box center [388, 169] width 177 height 18
